Goal: Task Accomplishment & Management: Use online tool/utility

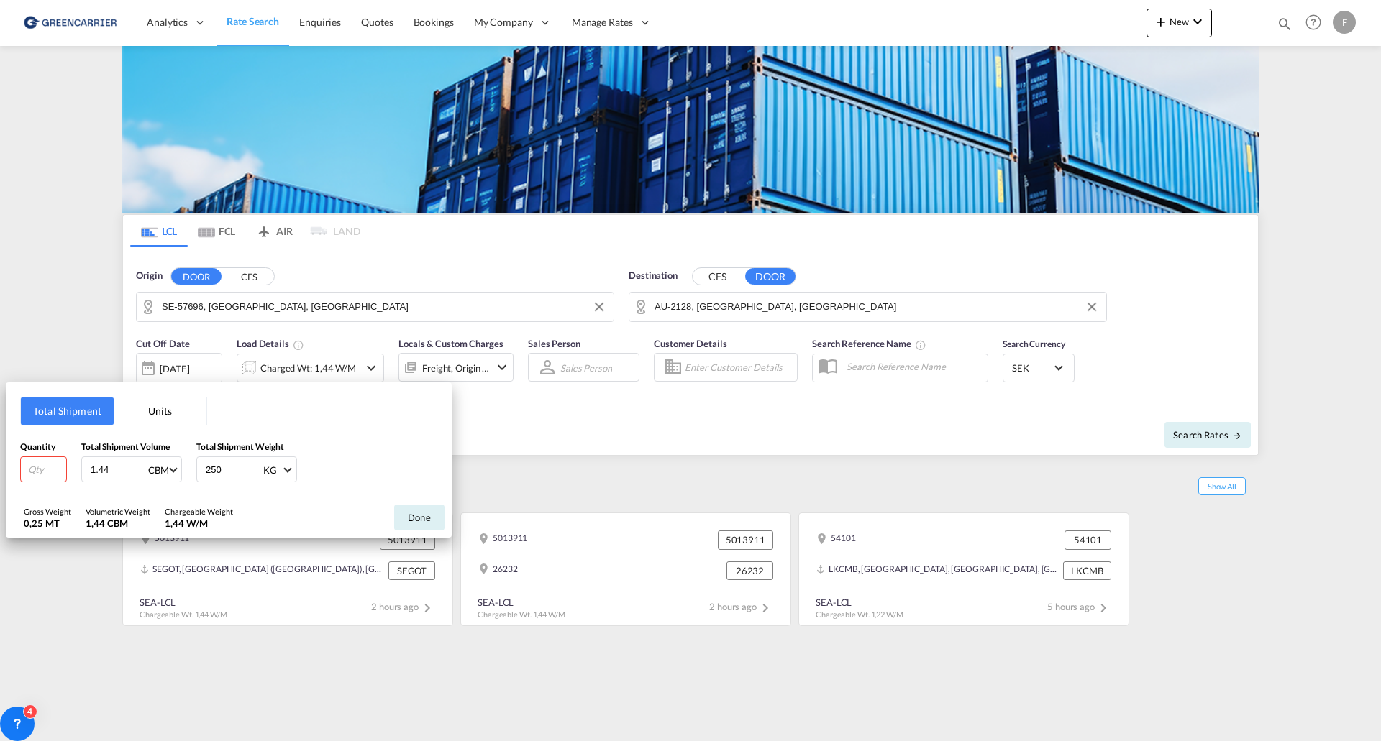
drag, startPoint x: 702, startPoint y: 424, endPoint x: 703, endPoint y: 391, distance: 33.1
click at [702, 424] on div "Total Shipment Units Quantity Total Shipment Volume 1.44 CBM CBM CFT Total Ship…" at bounding box center [690, 370] width 1381 height 741
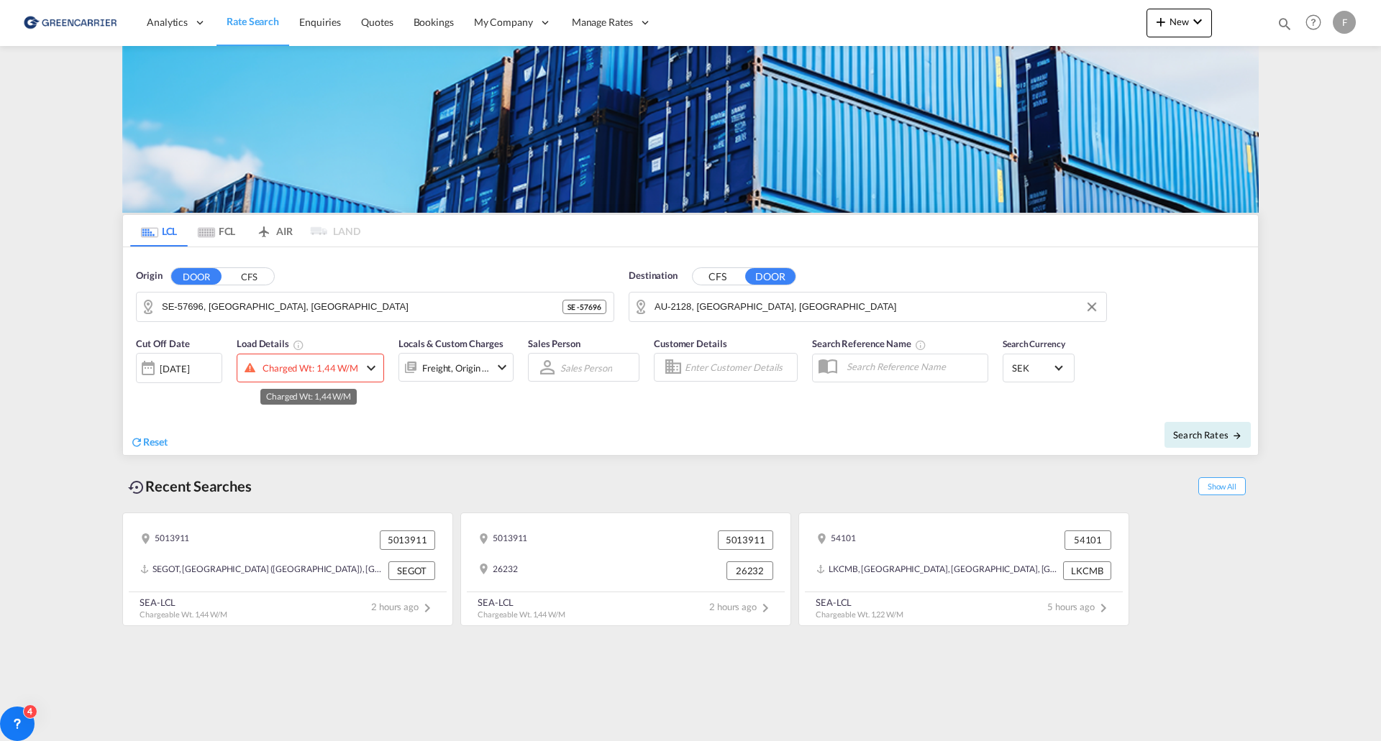
click at [332, 370] on div "Charged Wt: 1,44 W/M" at bounding box center [310, 368] width 96 height 20
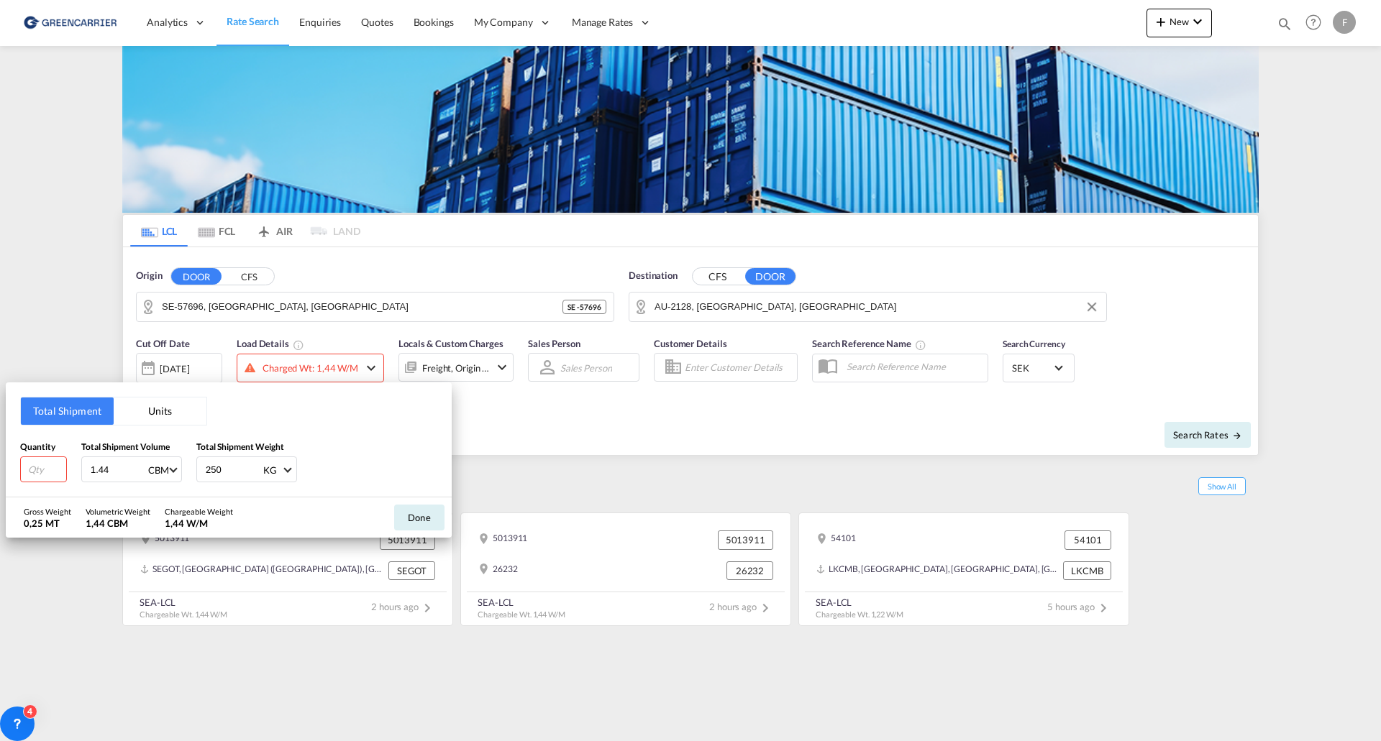
click at [298, 368] on div "Total Shipment Units Quantity Total Shipment Volume 1.44 CBM CBM CFT Total Ship…" at bounding box center [690, 370] width 1381 height 741
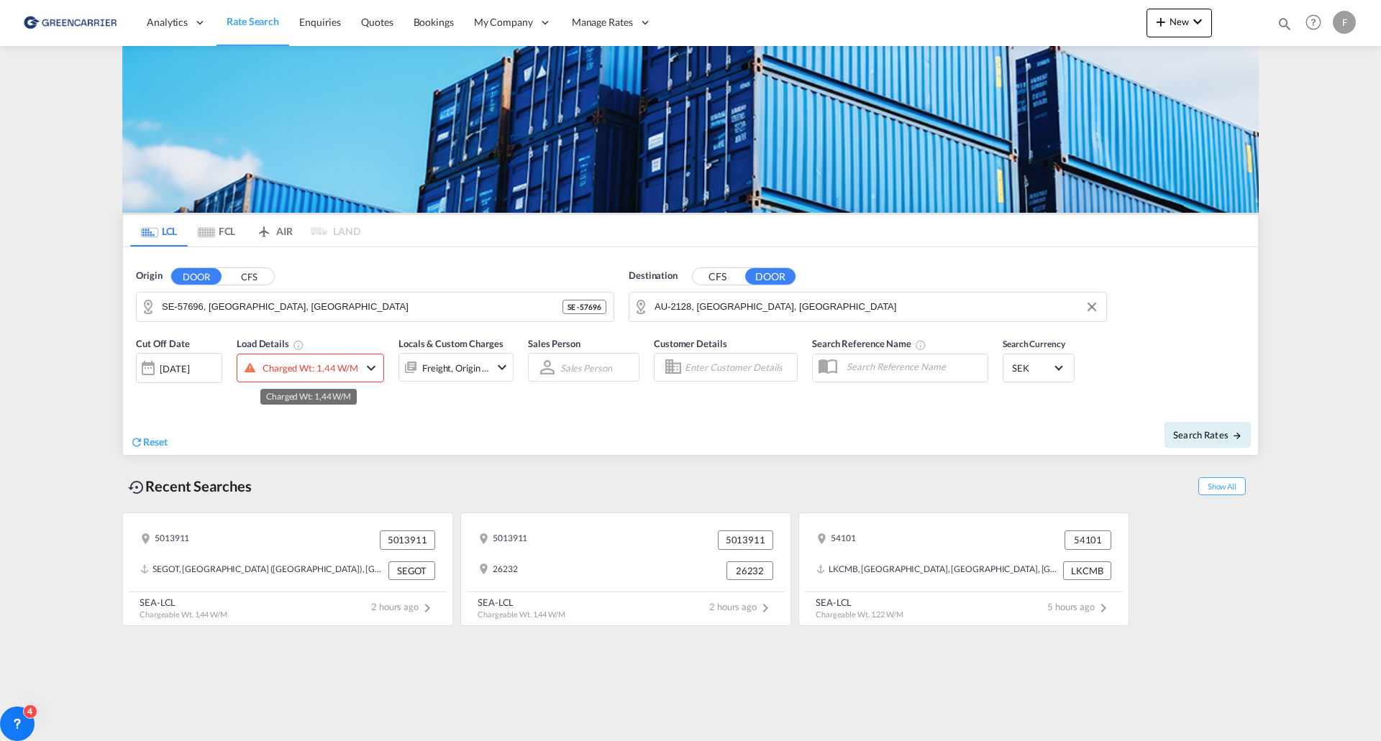
click at [318, 365] on div "Charged Wt: 1,44 W/M" at bounding box center [310, 368] width 96 height 20
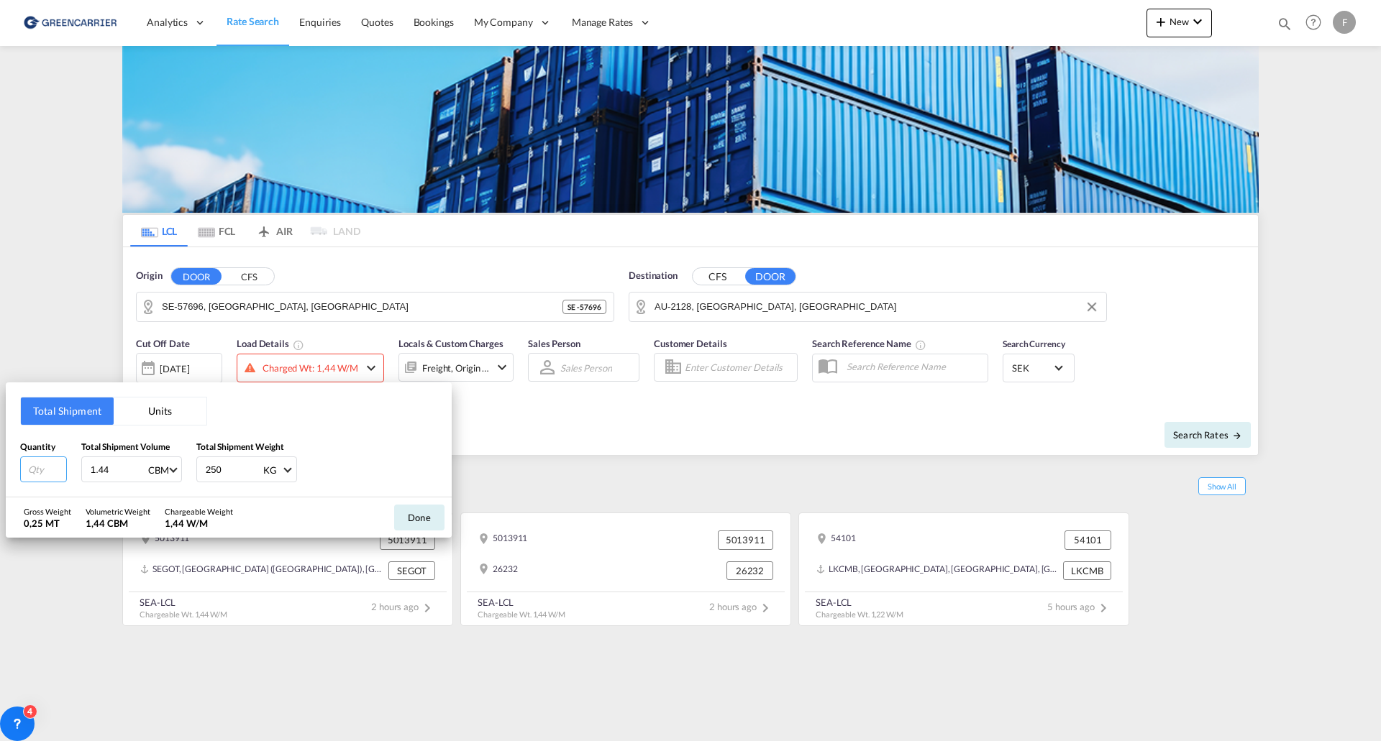
click at [42, 470] on input "number" at bounding box center [43, 470] width 47 height 26
type input "9"
type input "1"
type input "0.503"
type input "160"
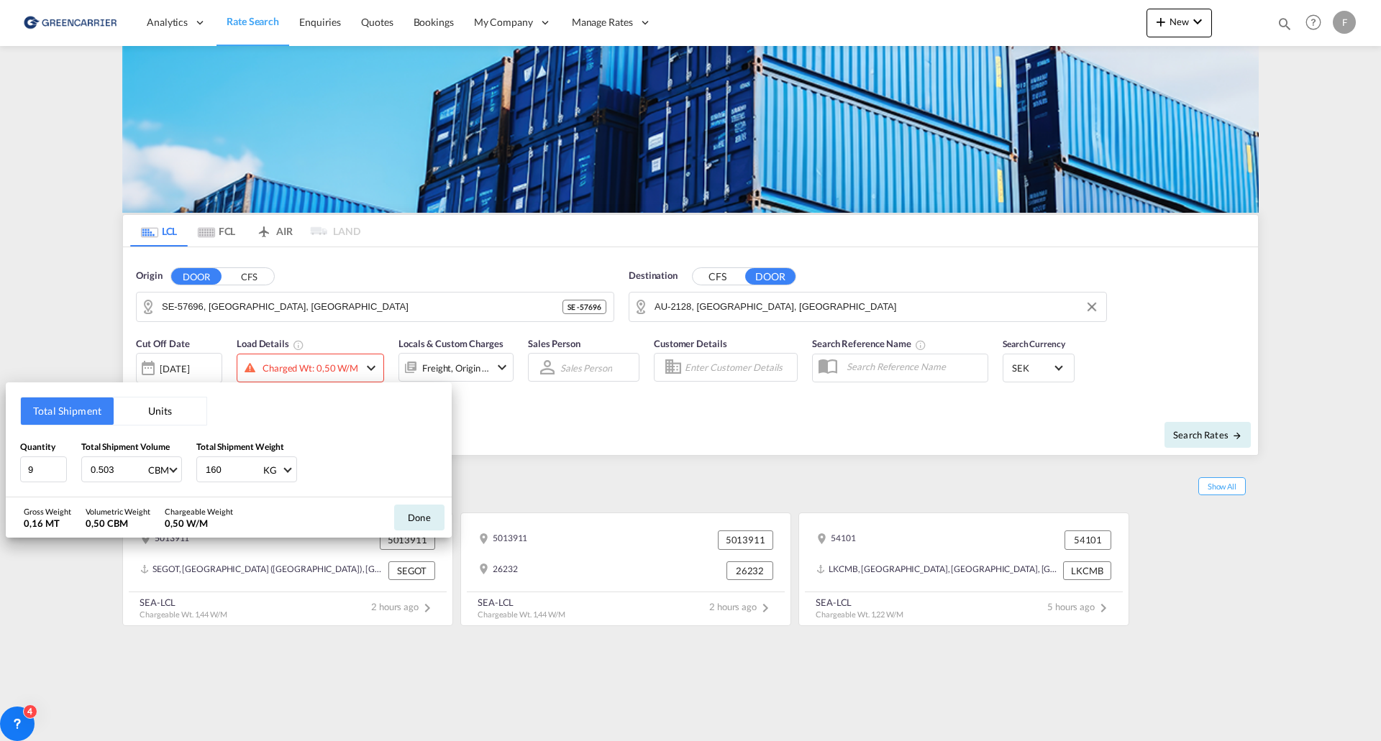
drag, startPoint x: 1239, startPoint y: 673, endPoint x: 1197, endPoint y: 664, distance: 42.7
click at [1239, 673] on div "Total Shipment Units Quantity 9 Total Shipment Volume 0.503 CBM CBM CFT Total S…" at bounding box center [690, 370] width 1381 height 741
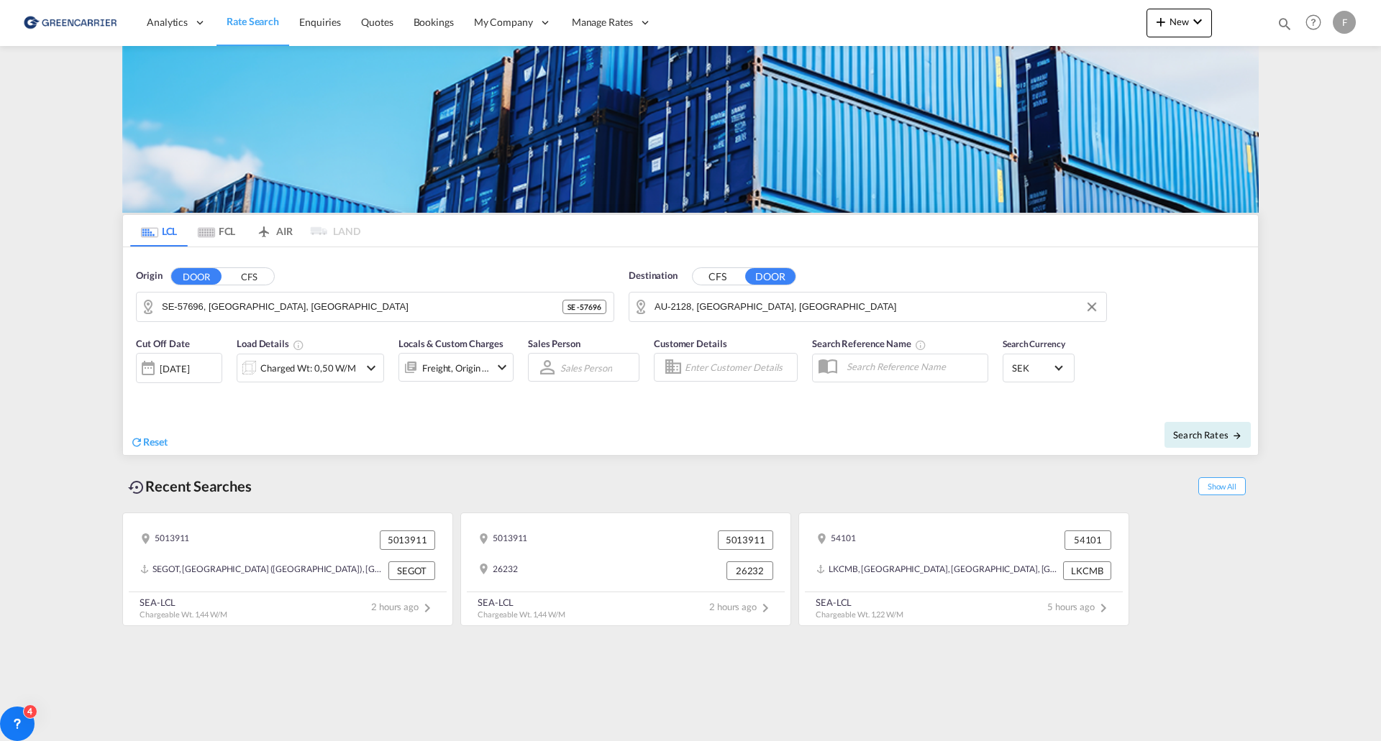
click at [634, 681] on md-content "Analytics Reports Dashboard Rate Search Enquiries Quotes Bookings" at bounding box center [690, 370] width 1381 height 741
click at [718, 365] on input "Enter Customer Details" at bounding box center [739, 368] width 108 height 22
